Goal: Task Accomplishment & Management: Use online tool/utility

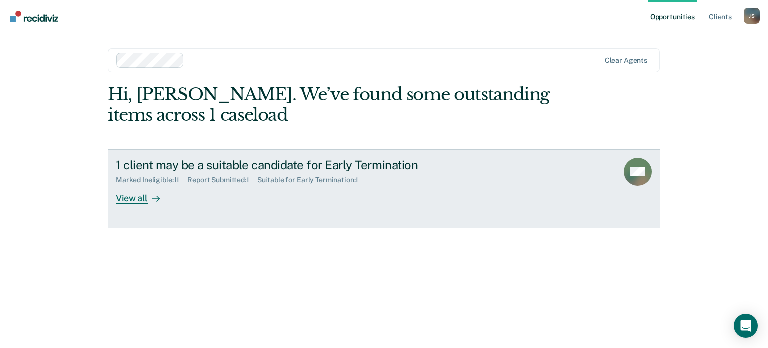
click at [139, 198] on div "View all" at bounding box center [144, 194] width 56 height 20
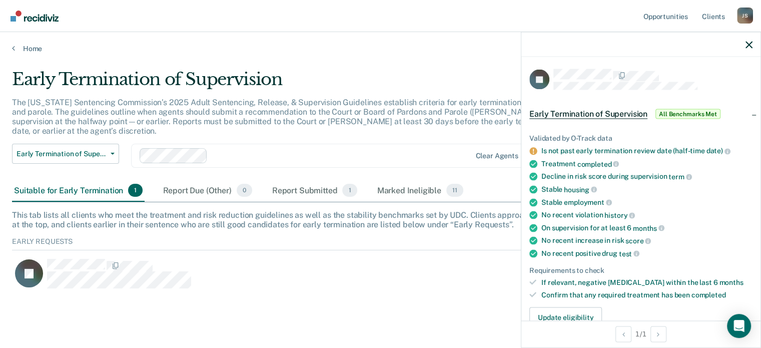
scroll to position [100, 0]
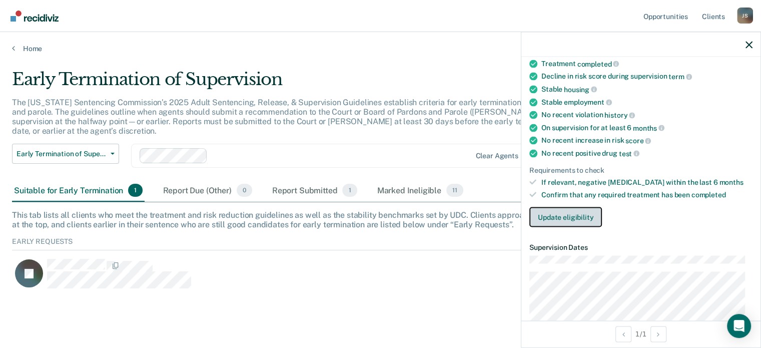
click at [569, 212] on button "Update eligibility" at bounding box center [565, 217] width 73 height 20
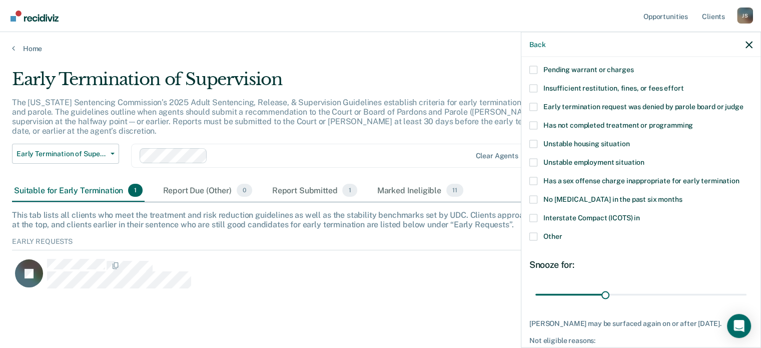
scroll to position [50, 0]
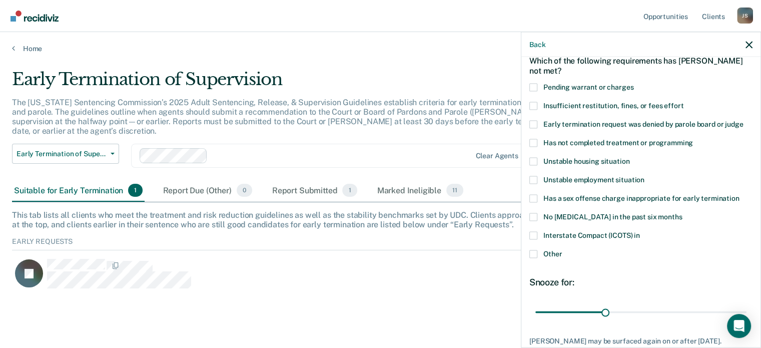
click at [534, 233] on span at bounding box center [533, 235] width 8 height 8
click at [640, 231] on input "Interstate Compact (ICOTS) in" at bounding box center [640, 231] width 0 height 0
drag, startPoint x: 601, startPoint y: 310, endPoint x: 746, endPoint y: 308, distance: 145.5
type input "90"
click at [746, 308] on input "range" at bounding box center [640, 312] width 211 height 18
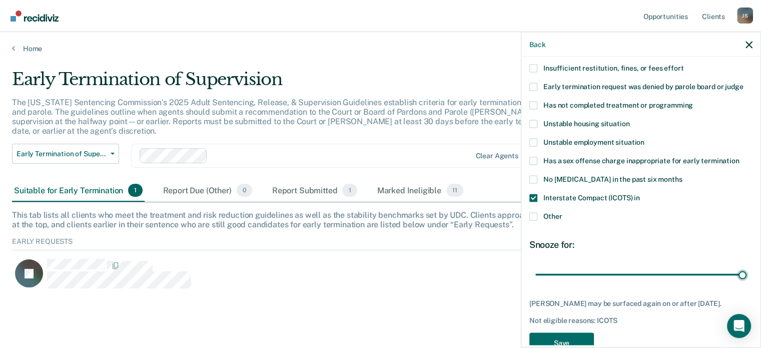
scroll to position [120, 0]
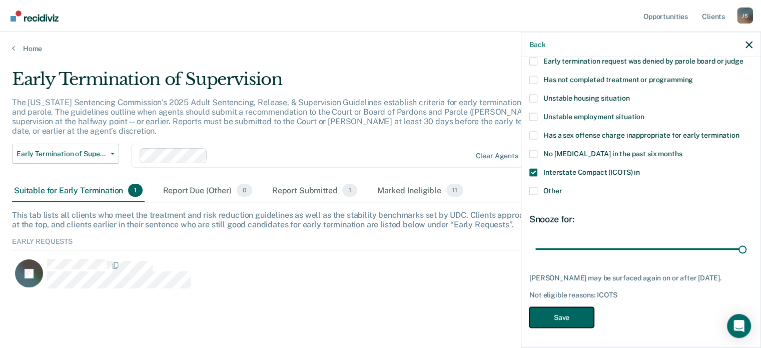
click at [568, 316] on button "Save" at bounding box center [561, 317] width 65 height 21
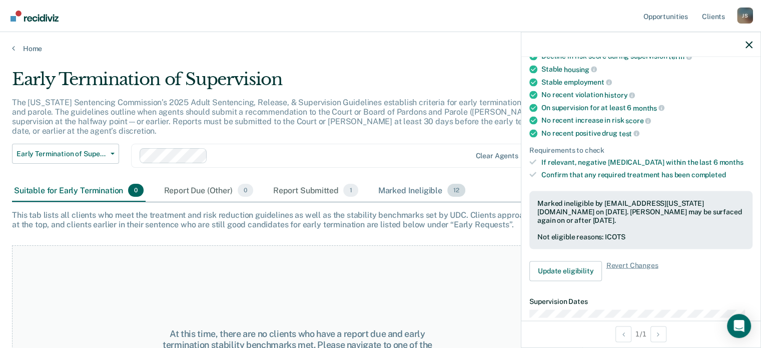
click at [454, 184] on span "12" at bounding box center [456, 190] width 18 height 13
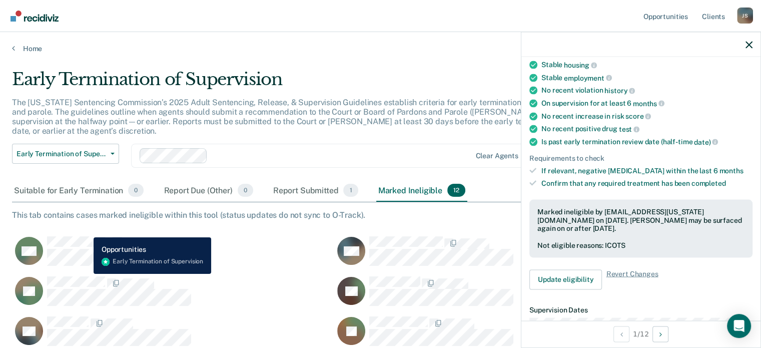
scroll to position [116, 0]
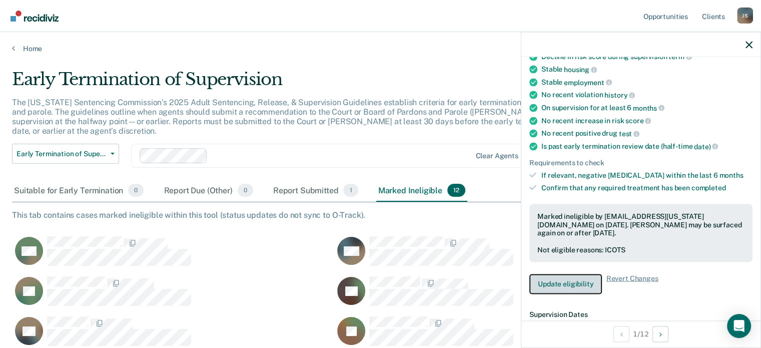
click at [564, 281] on button "Update eligibility" at bounding box center [565, 284] width 73 height 20
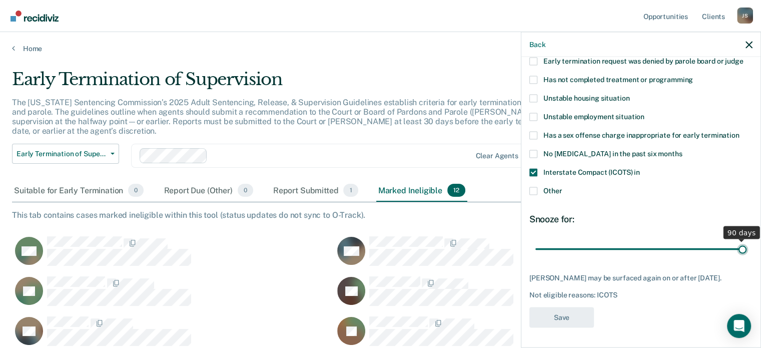
drag, startPoint x: 735, startPoint y: 246, endPoint x: 743, endPoint y: 247, distance: 7.6
click at [743, 247] on input "range" at bounding box center [640, 249] width 211 height 18
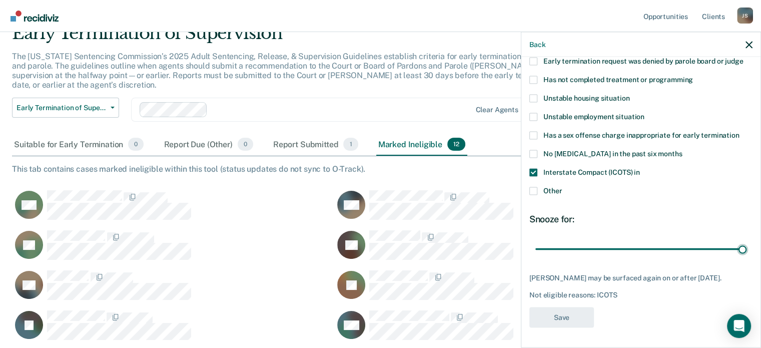
scroll to position [100, 0]
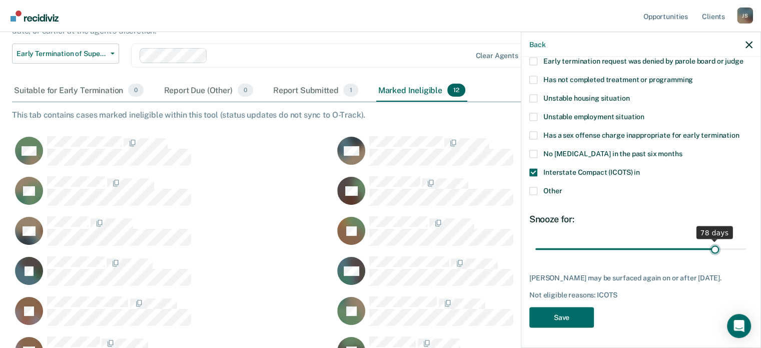
drag, startPoint x: 734, startPoint y: 241, endPoint x: 708, endPoint y: 247, distance: 26.3
click at [708, 247] on input "range" at bounding box center [640, 249] width 211 height 18
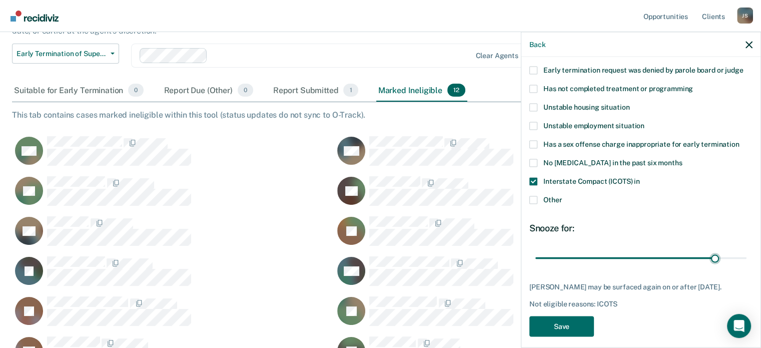
scroll to position [120, 0]
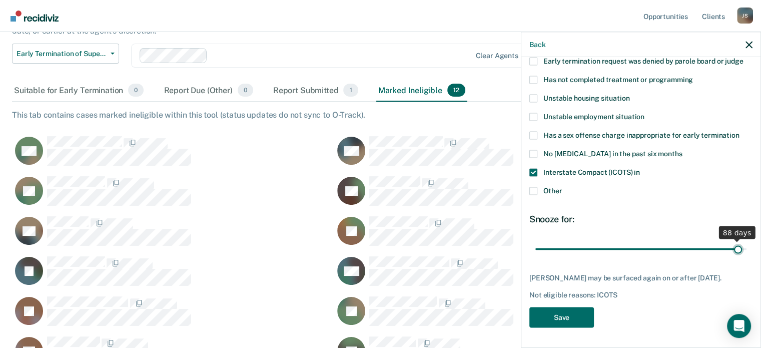
drag, startPoint x: 708, startPoint y: 241, endPoint x: 729, endPoint y: 242, distance: 21.5
type input "88"
click at [729, 242] on input "range" at bounding box center [640, 249] width 211 height 18
click at [574, 319] on button "Save" at bounding box center [561, 317] width 65 height 21
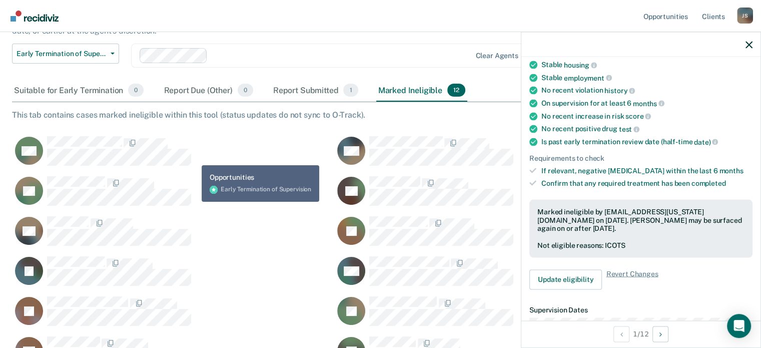
scroll to position [141, 0]
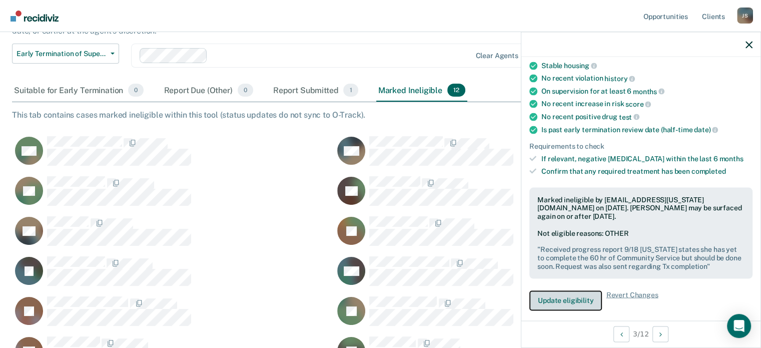
click at [573, 296] on button "Update eligibility" at bounding box center [565, 300] width 73 height 20
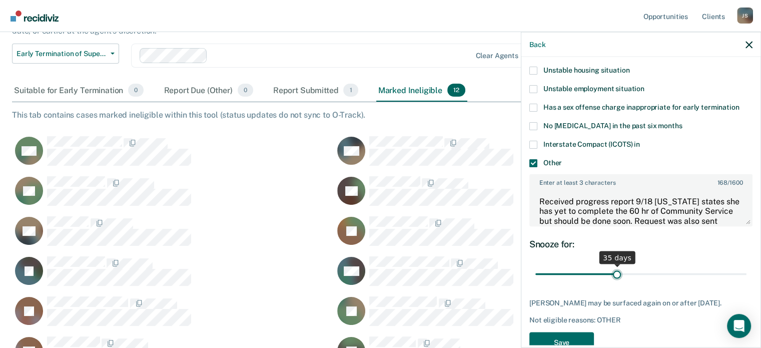
drag, startPoint x: 602, startPoint y: 271, endPoint x: 614, endPoint y: 271, distance: 12.0
type input "35"
click at [614, 271] on input "range" at bounding box center [640, 274] width 211 height 18
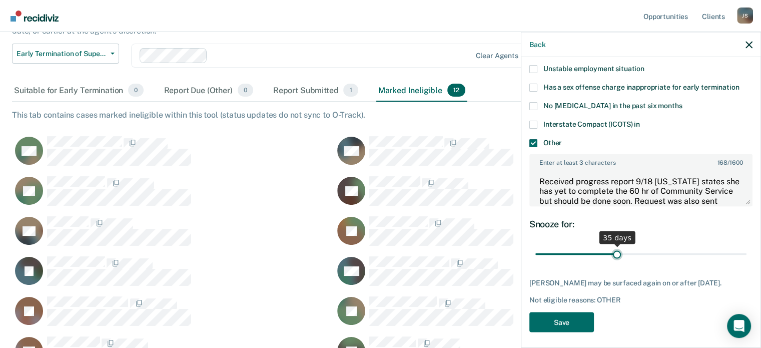
scroll to position [172, 0]
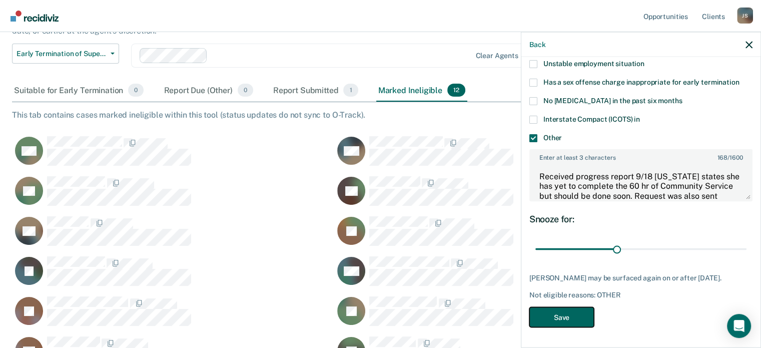
click at [564, 315] on button "Save" at bounding box center [561, 317] width 65 height 21
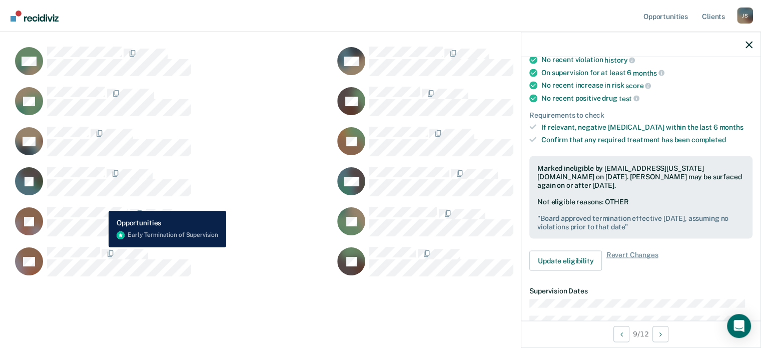
scroll to position [168, 0]
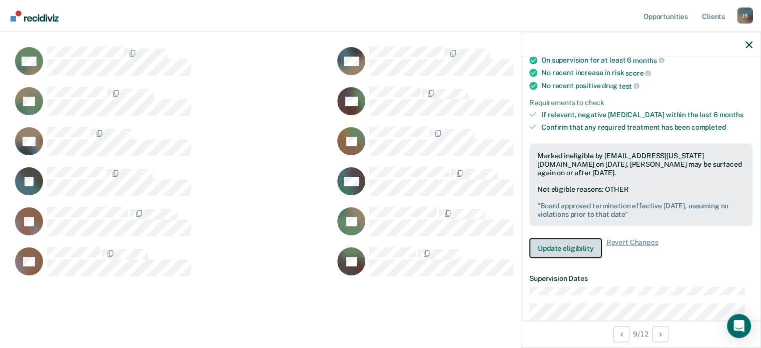
click at [573, 244] on button "Update eligibility" at bounding box center [565, 248] width 73 height 20
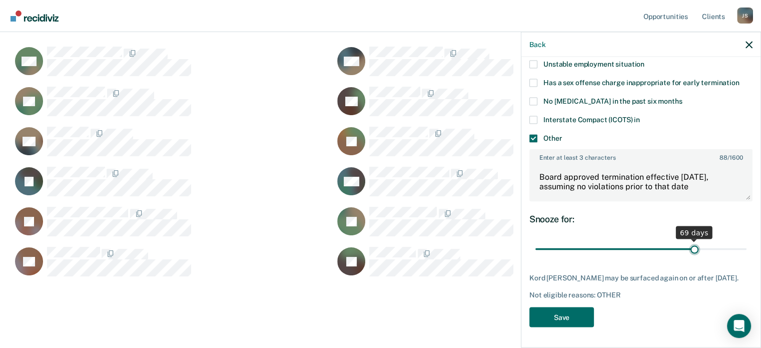
drag, startPoint x: 695, startPoint y: 246, endPoint x: 688, endPoint y: 245, distance: 7.0
type input "69"
click at [688, 245] on input "range" at bounding box center [640, 249] width 211 height 18
click at [563, 320] on button "Save" at bounding box center [561, 317] width 65 height 21
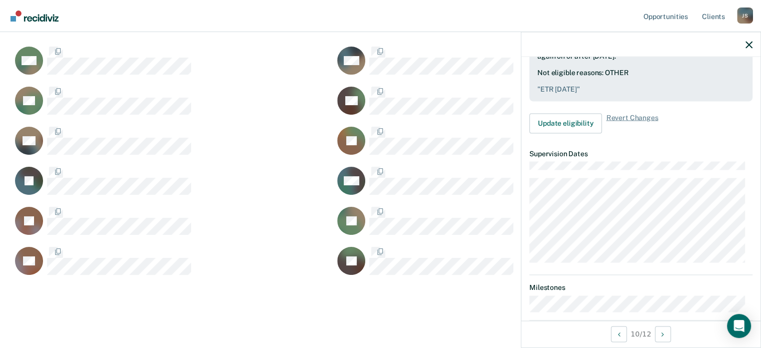
scroll to position [268, 0]
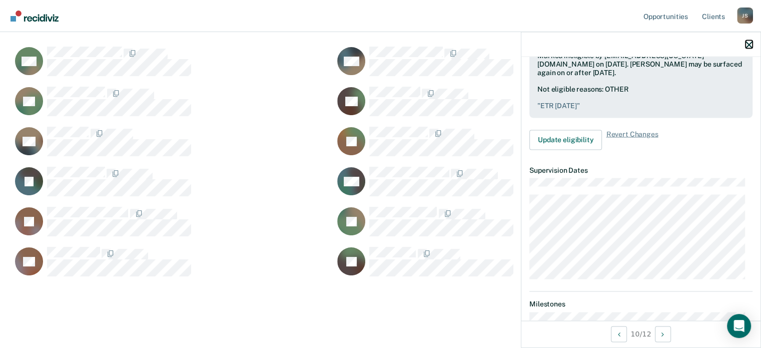
click at [749, 45] on icon "button" at bounding box center [748, 44] width 7 height 7
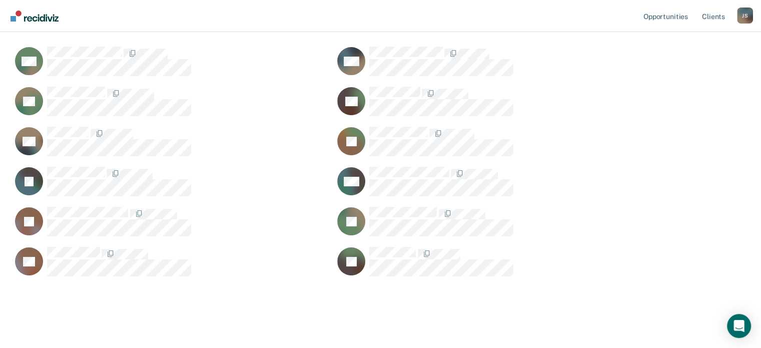
click at [742, 22] on div "J S" at bounding box center [745, 16] width 16 height 16
click at [687, 66] on link "Log Out" at bounding box center [704, 66] width 81 height 9
